Goal: Information Seeking & Learning: Learn about a topic

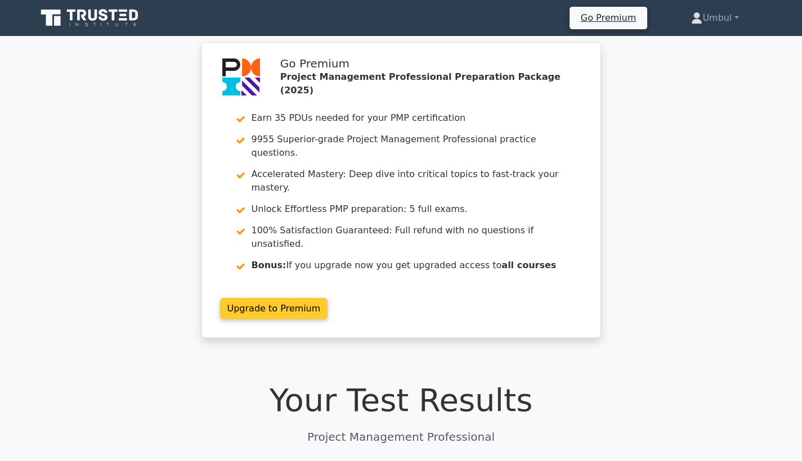
click at [274, 298] on link "Upgrade to Premium" at bounding box center [274, 308] width 108 height 21
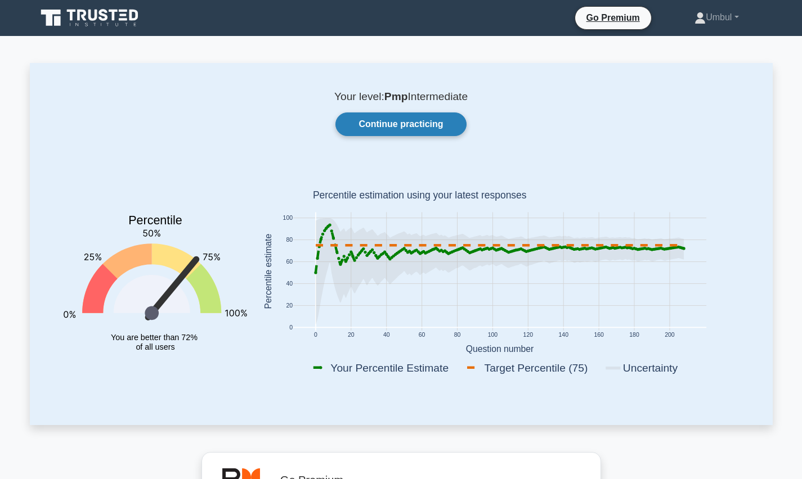
click at [420, 120] on link "Continue practicing" at bounding box center [400, 125] width 131 height 24
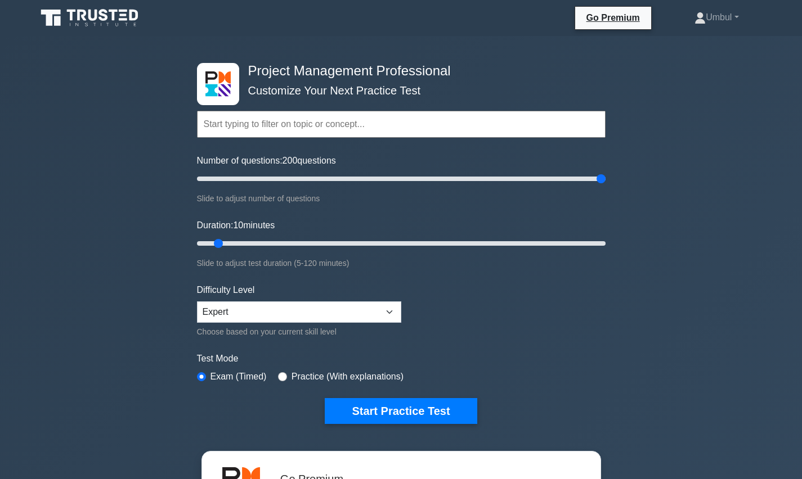
drag, startPoint x: 210, startPoint y: 179, endPoint x: 712, endPoint y: 175, distance: 501.9
type input "200"
click at [712, 175] on div "Project Management Professional Customize Your Next Practice Test Topics Scope …" at bounding box center [401, 379] width 802 height 686
drag, startPoint x: 217, startPoint y: 246, endPoint x: 637, endPoint y: 235, distance: 420.4
type input "120"
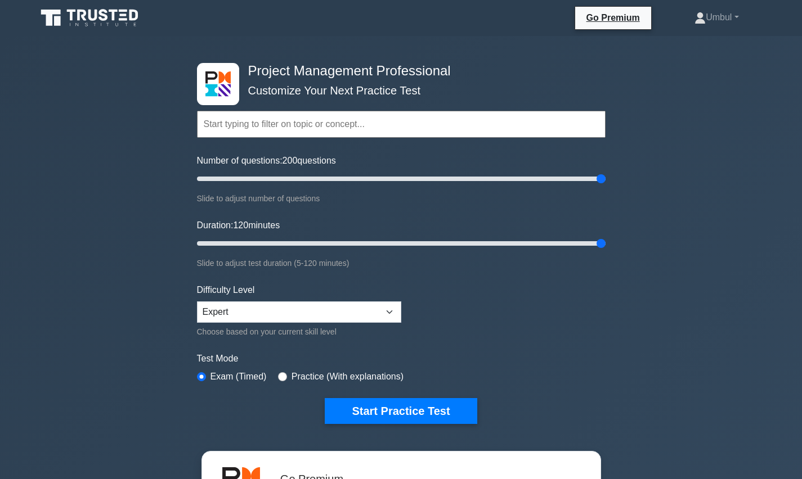
click at [637, 235] on div "Project Management Professional Customize Your Next Practice Test Topics Scope …" at bounding box center [401, 379] width 802 height 686
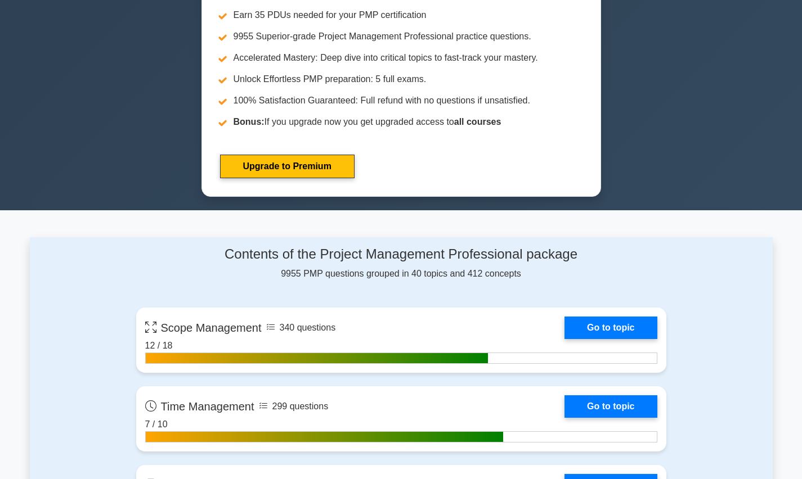
scroll to position [755, 0]
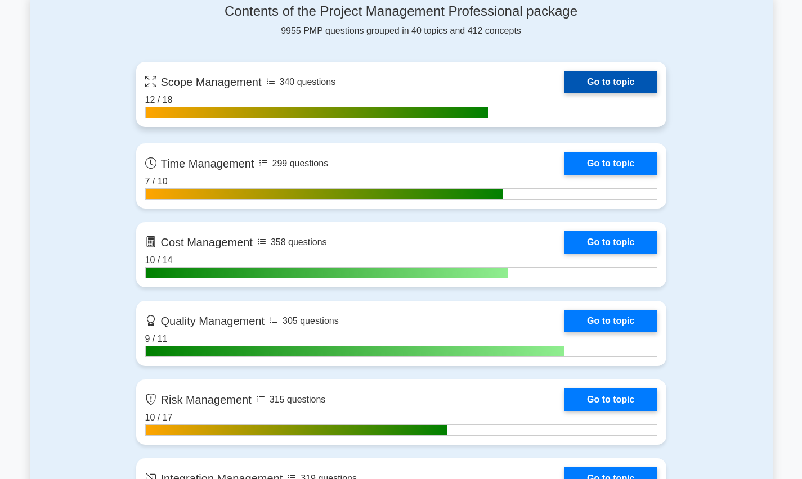
click at [631, 84] on link "Go to topic" at bounding box center [610, 82] width 92 height 23
